Goal: Find specific page/section: Find specific page/section

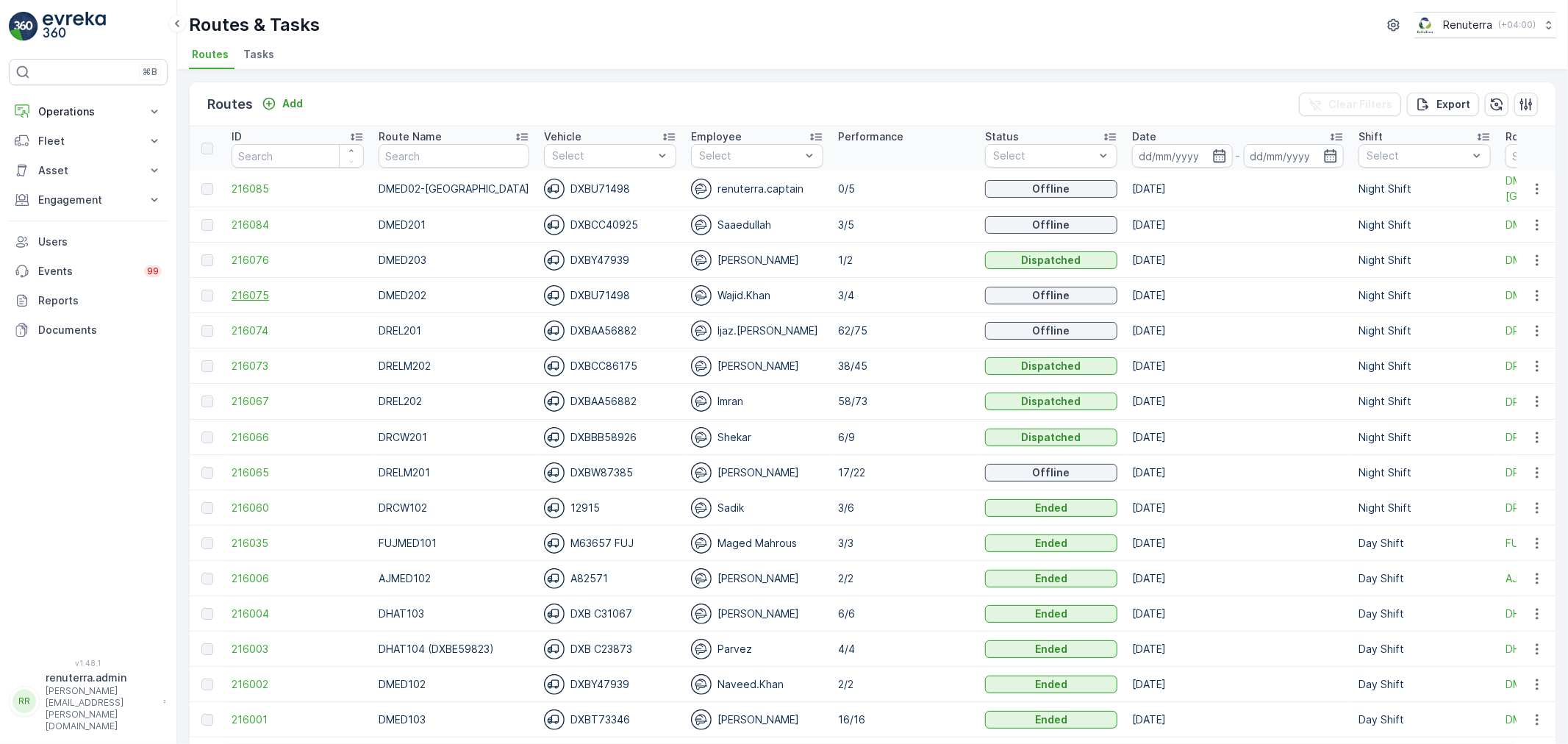
click at [258, 288] on span "216075" at bounding box center [297, 295] width 132 height 15
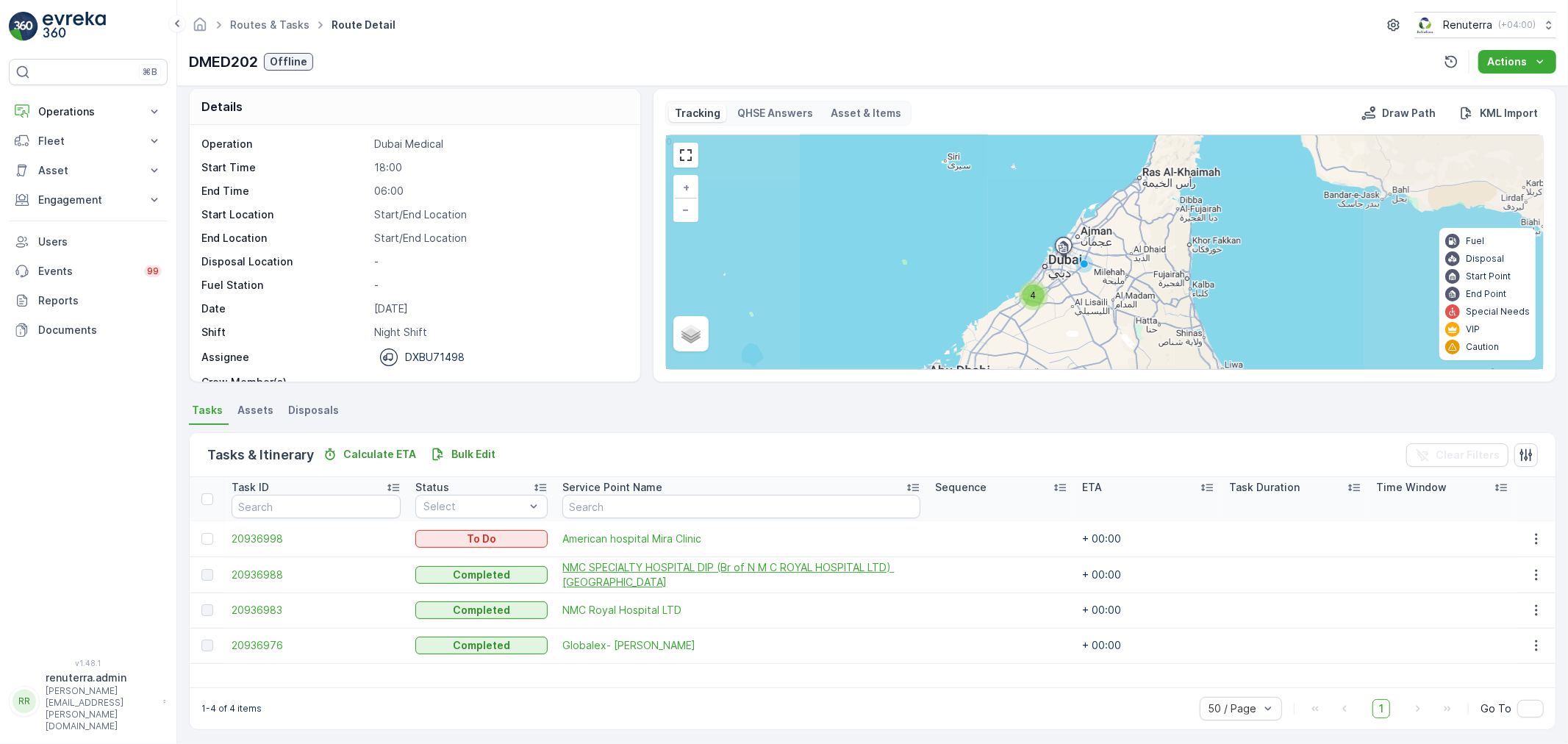
scroll to position [13, 0]
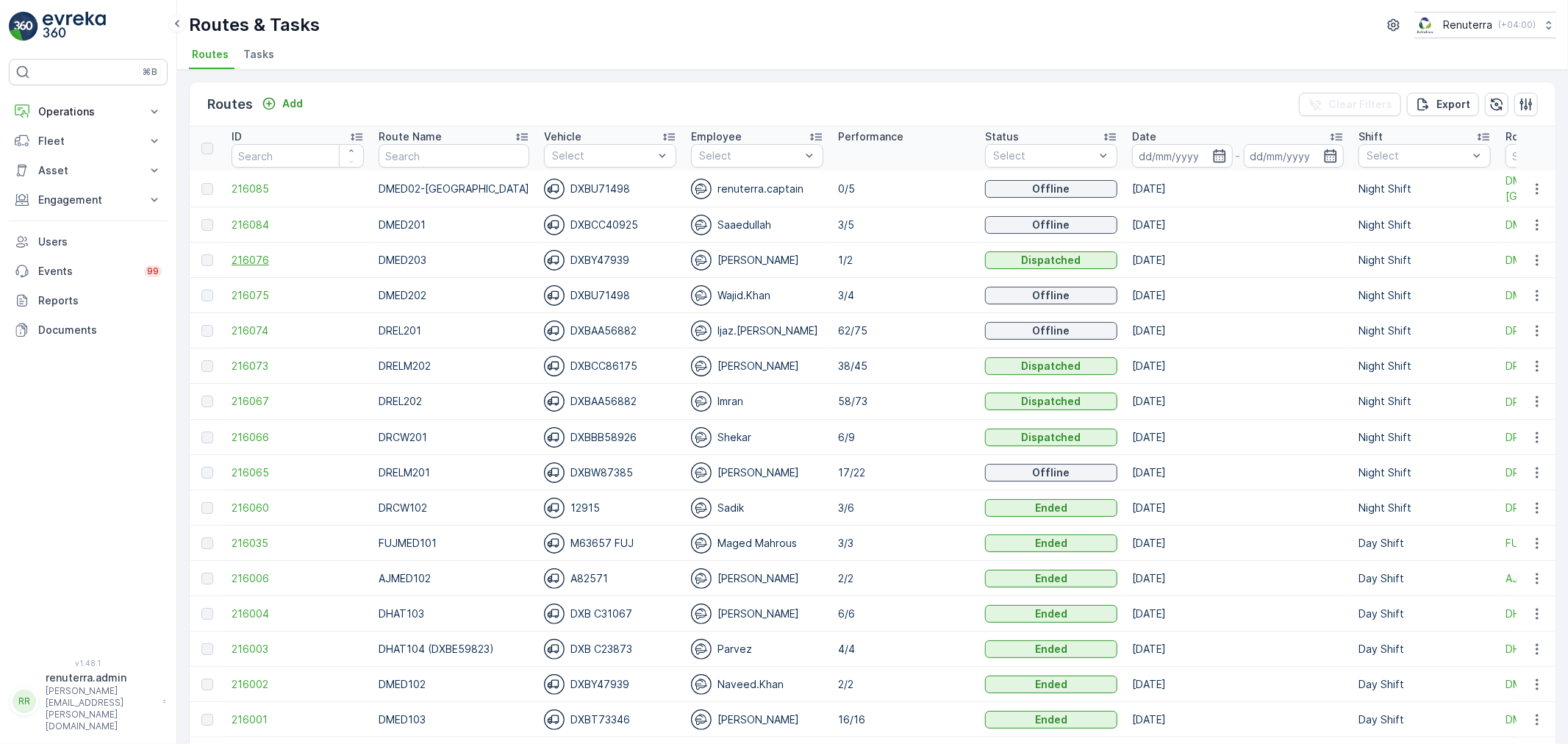
click at [262, 265] on span "216076" at bounding box center [297, 260] width 132 height 15
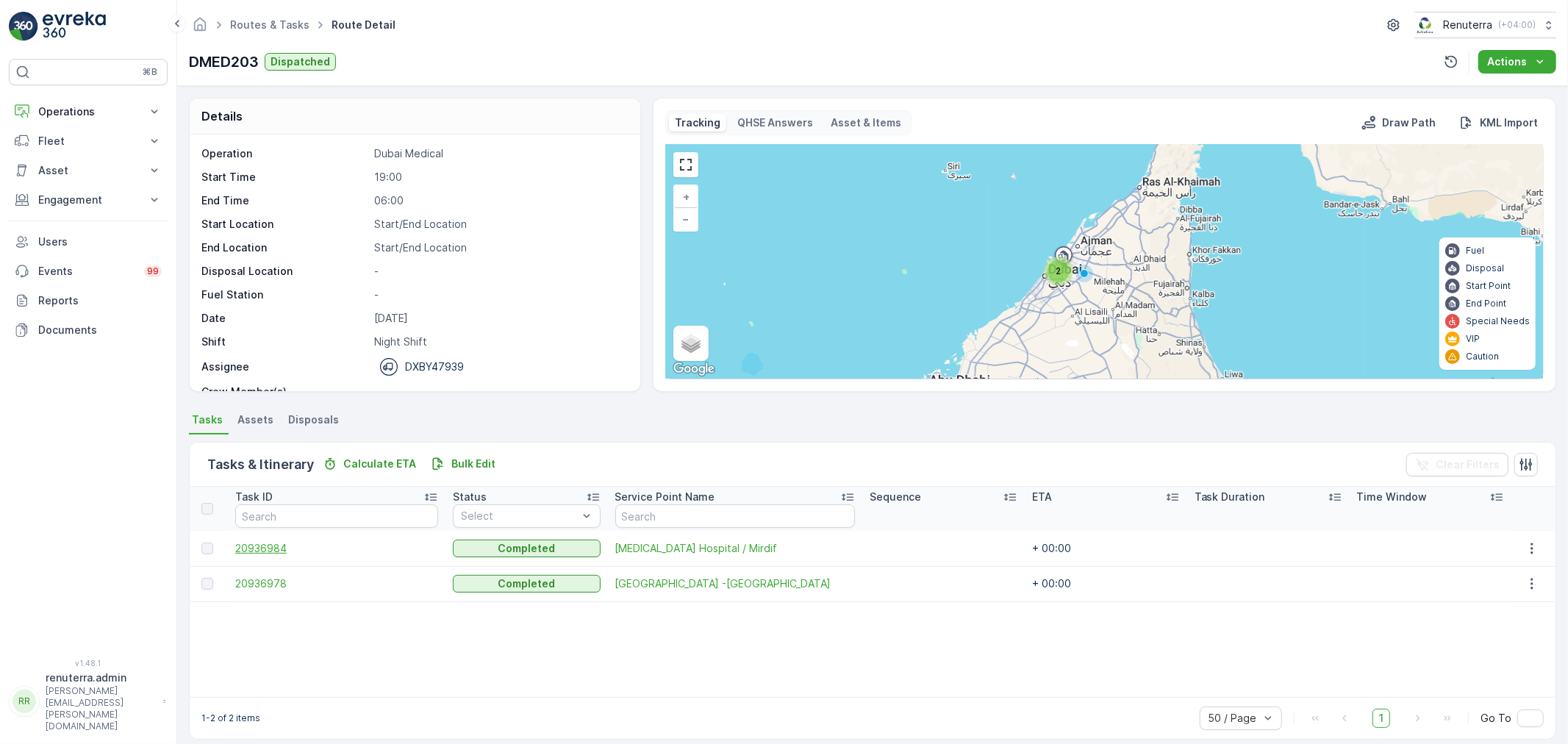
click at [250, 547] on span "20936984" at bounding box center [337, 548] width 203 height 15
